Goal: Navigation & Orientation: Find specific page/section

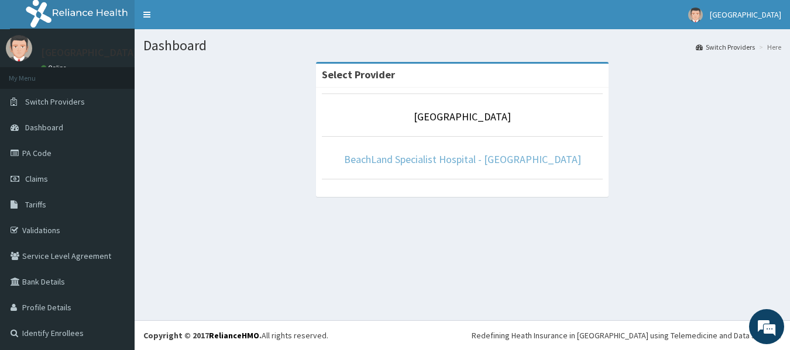
click at [439, 161] on link "BeachLand Specialist Hospital - [GEOGRAPHIC_DATA]" at bounding box center [462, 159] width 237 height 13
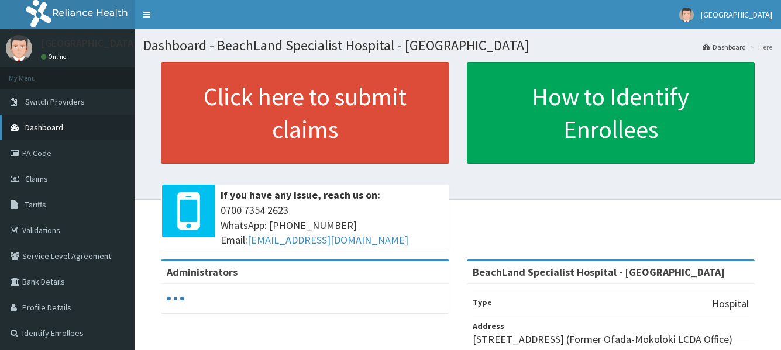
click at [57, 126] on span "Dashboard" at bounding box center [44, 127] width 38 height 11
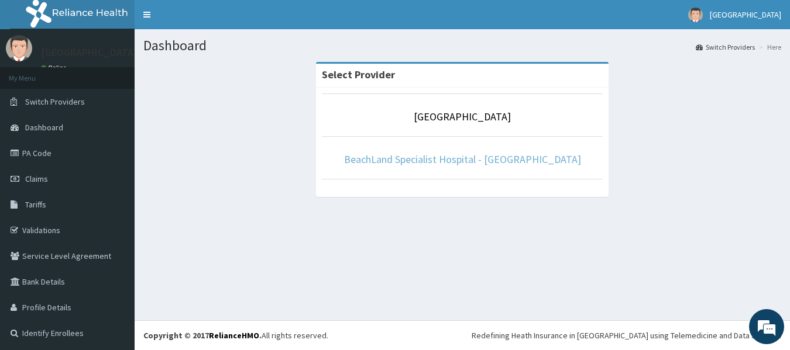
click at [475, 156] on link "BeachLand Specialist Hospital - [GEOGRAPHIC_DATA]" at bounding box center [462, 159] width 237 height 13
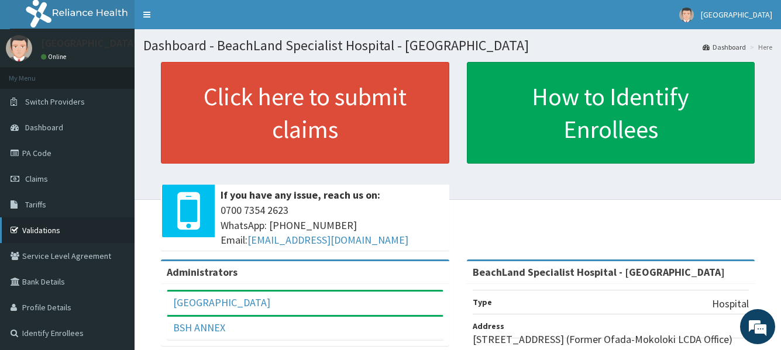
click at [37, 231] on link "Validations" at bounding box center [67, 231] width 135 height 26
